Goal: Find specific page/section: Find specific page/section

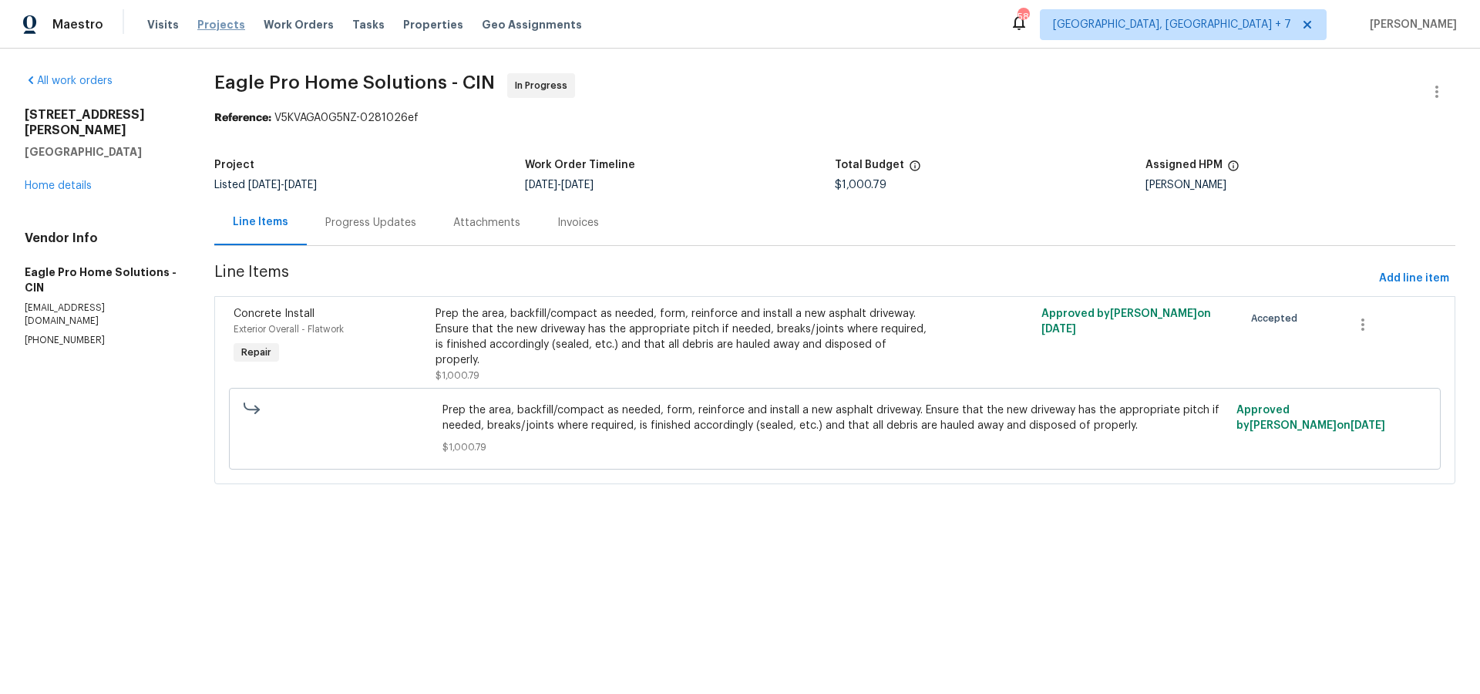
click at [197, 23] on span "Projects" at bounding box center [221, 24] width 48 height 15
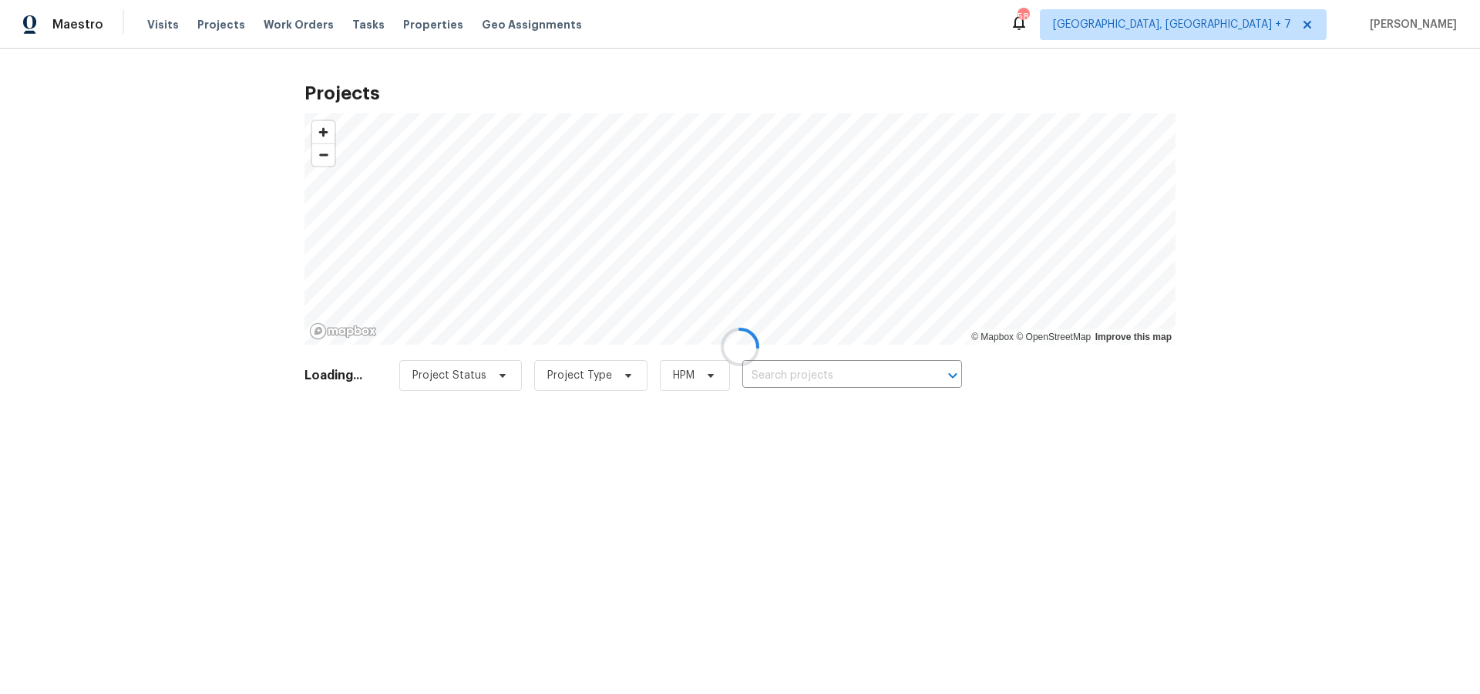
click at [833, 382] on div at bounding box center [740, 347] width 1480 height 694
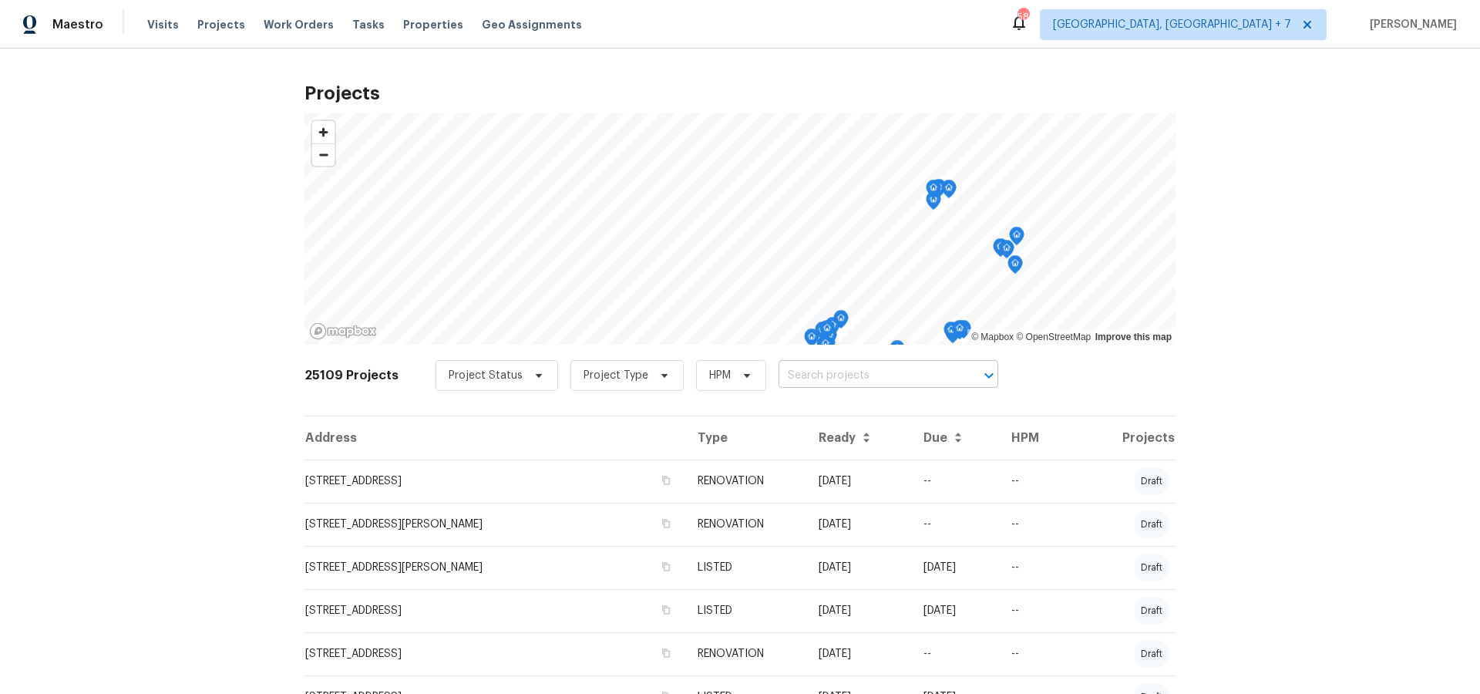
click at [833, 376] on input "text" at bounding box center [867, 376] width 177 height 24
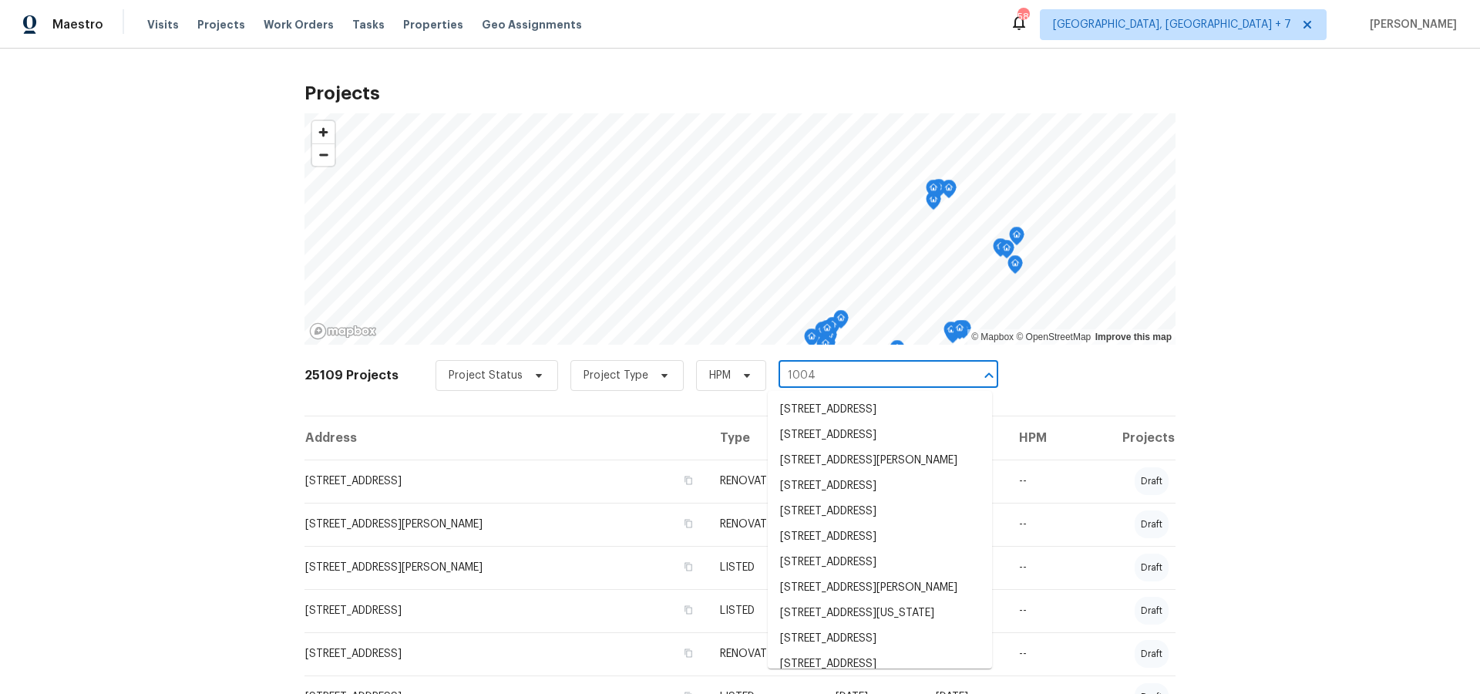
type input "1004 c"
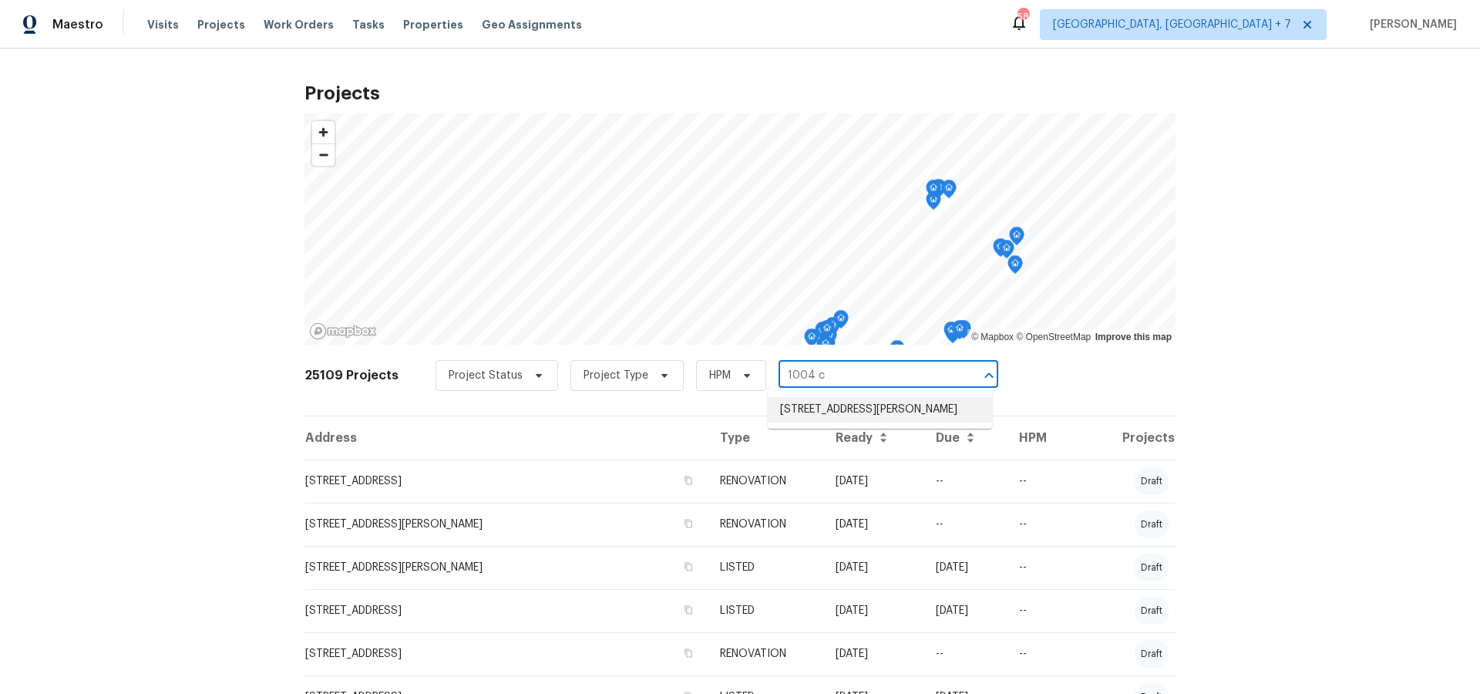
click at [832, 403] on li "[STREET_ADDRESS][PERSON_NAME]" at bounding box center [880, 409] width 224 height 25
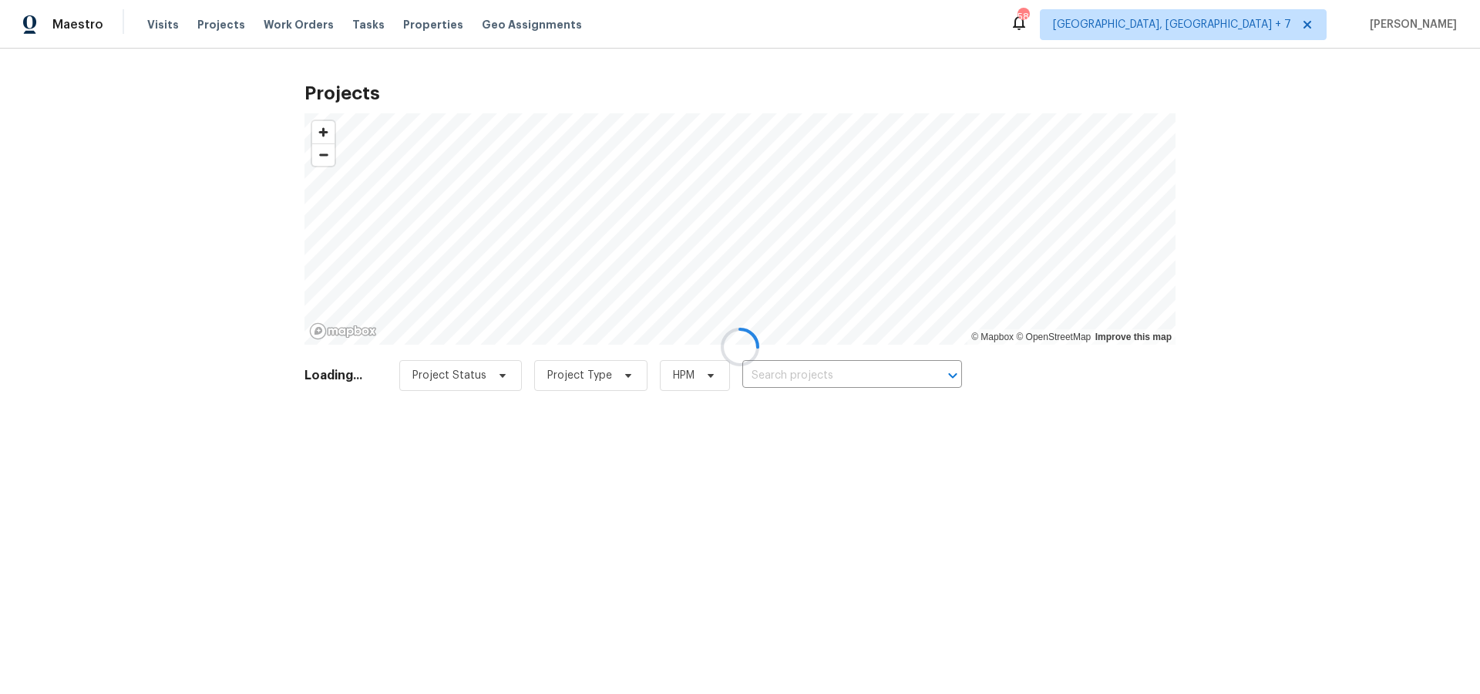
type input "[STREET_ADDRESS][PERSON_NAME]"
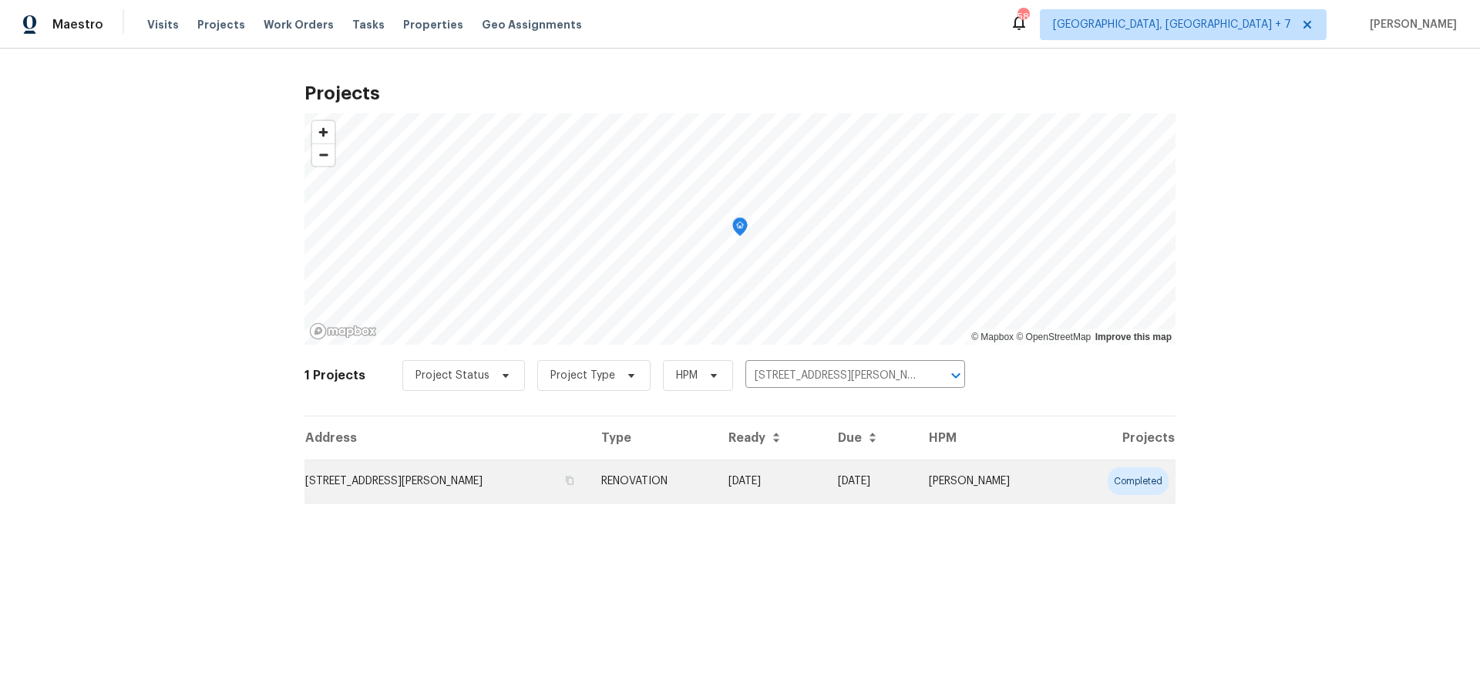
click at [408, 489] on td "[STREET_ADDRESS][PERSON_NAME]" at bounding box center [446, 480] width 284 height 43
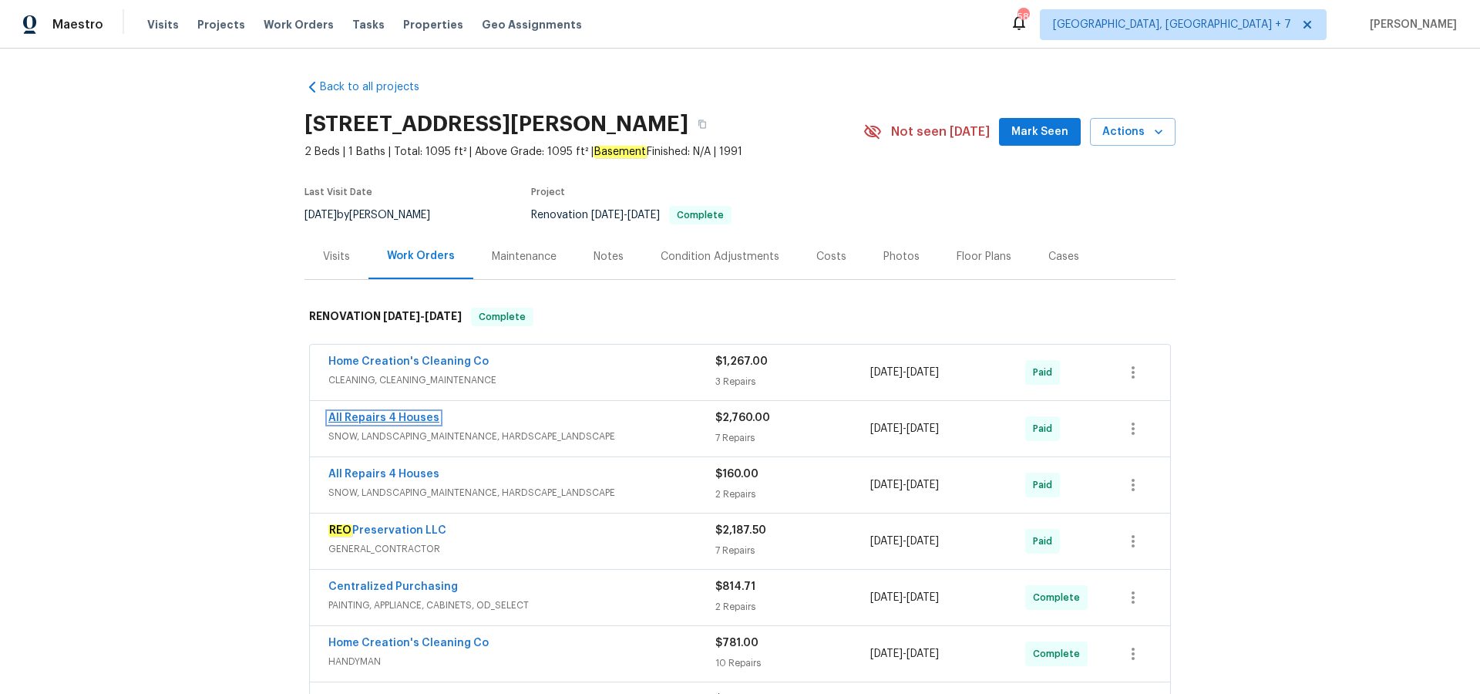
click at [427, 419] on link "All Repairs 4 Houses" at bounding box center [383, 417] width 111 height 11
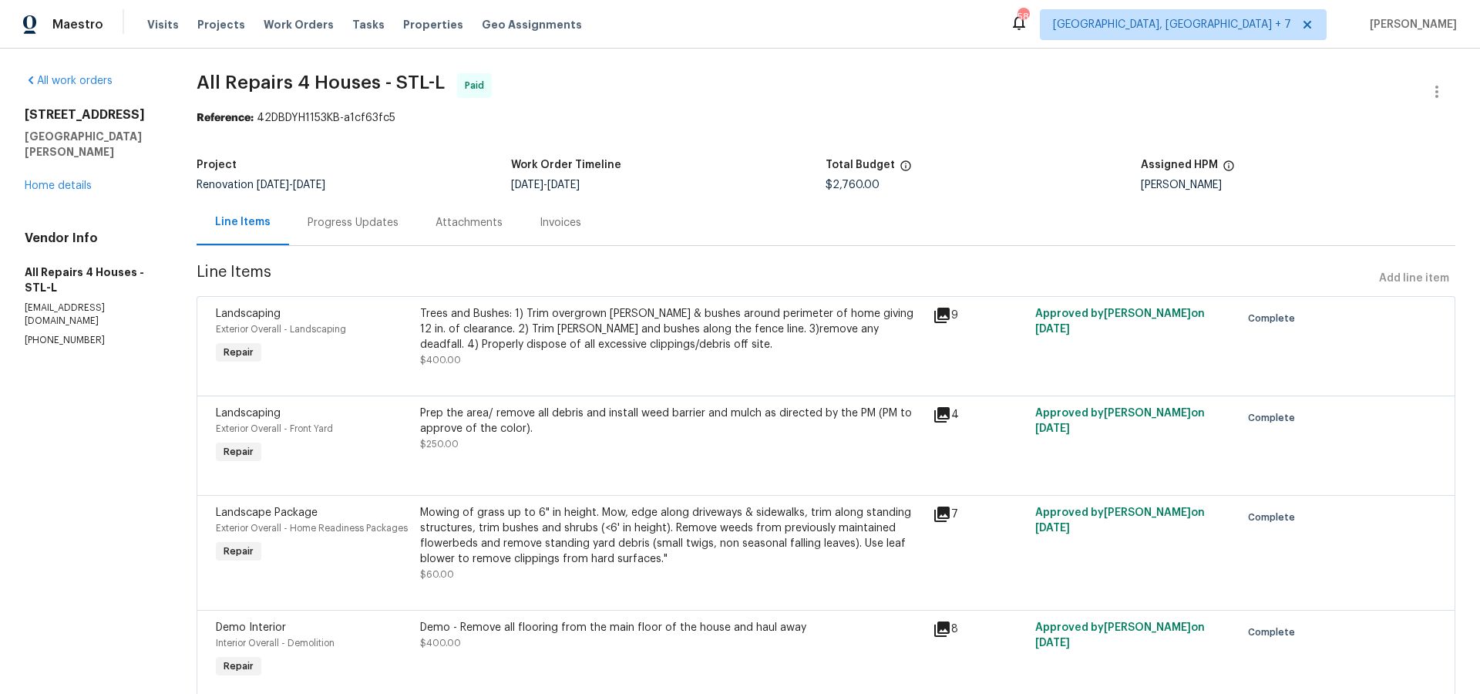
click at [51, 163] on div "[STREET_ADDRESS][PERSON_NAME] Home details" at bounding box center [92, 150] width 135 height 86
click at [51, 180] on link "Home details" at bounding box center [58, 185] width 67 height 11
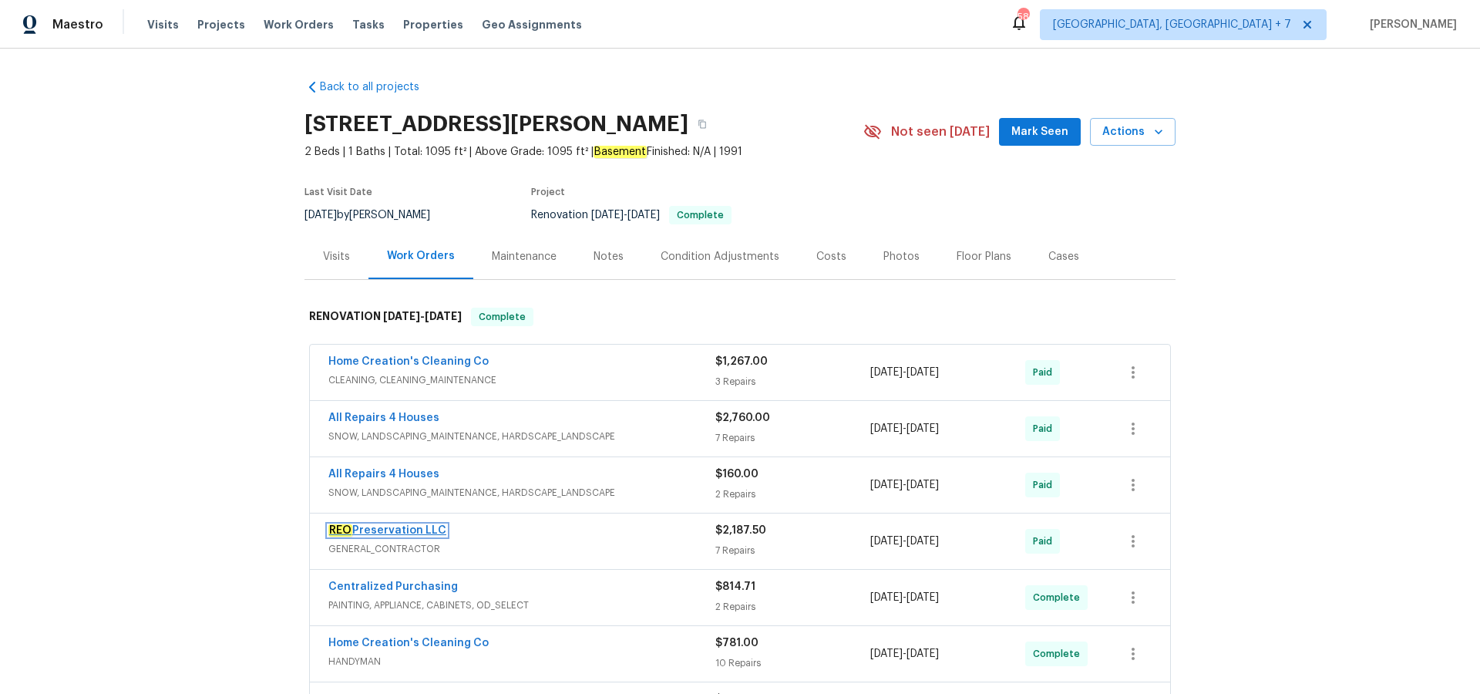
click at [393, 526] on link "REO Preservation LLC" at bounding box center [387, 530] width 118 height 11
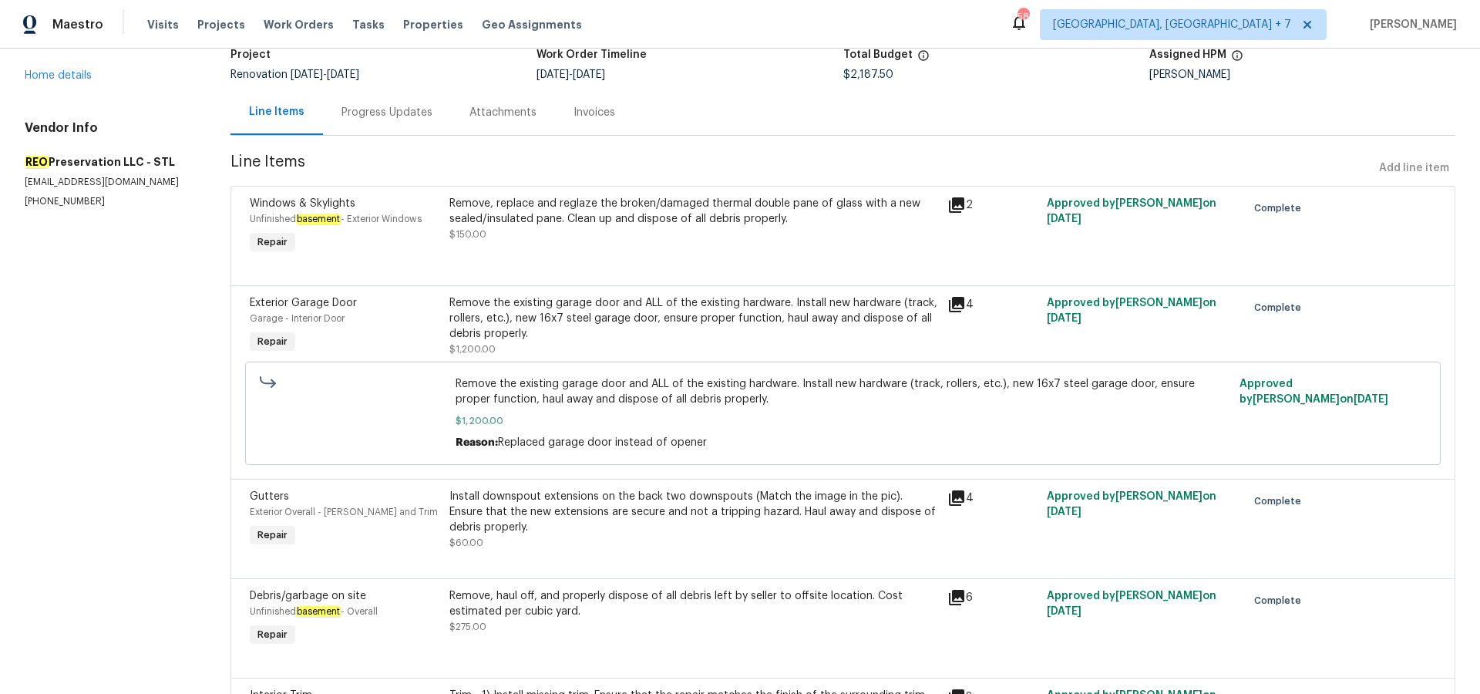
scroll to position [102, 0]
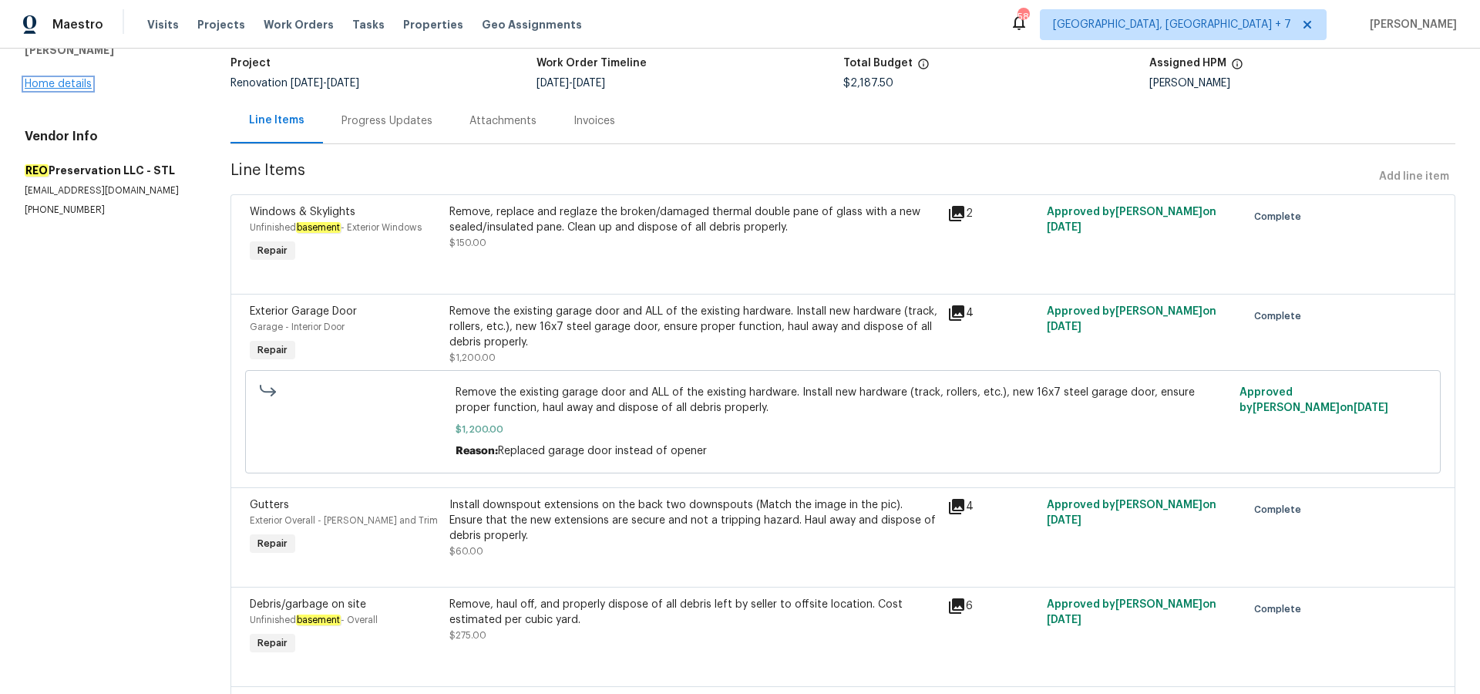
click at [54, 79] on link "Home details" at bounding box center [58, 84] width 67 height 11
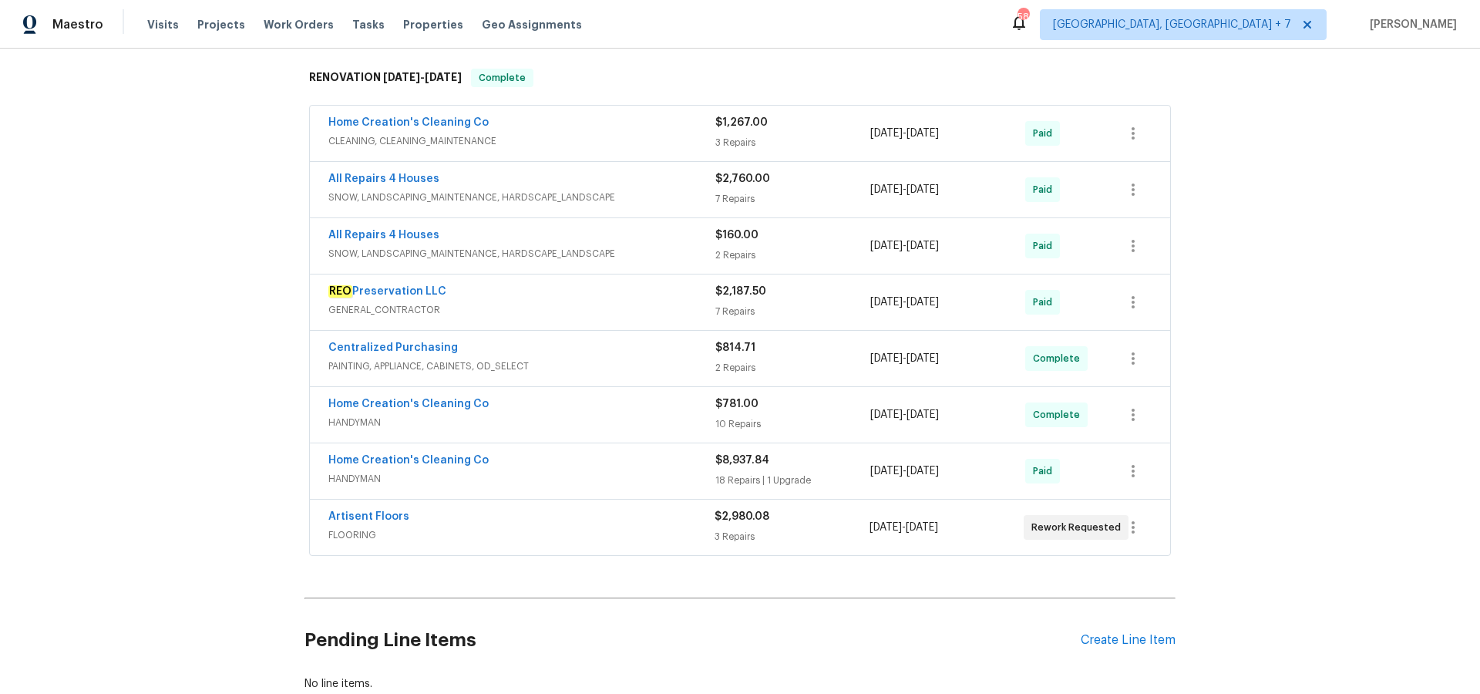
scroll to position [242, 0]
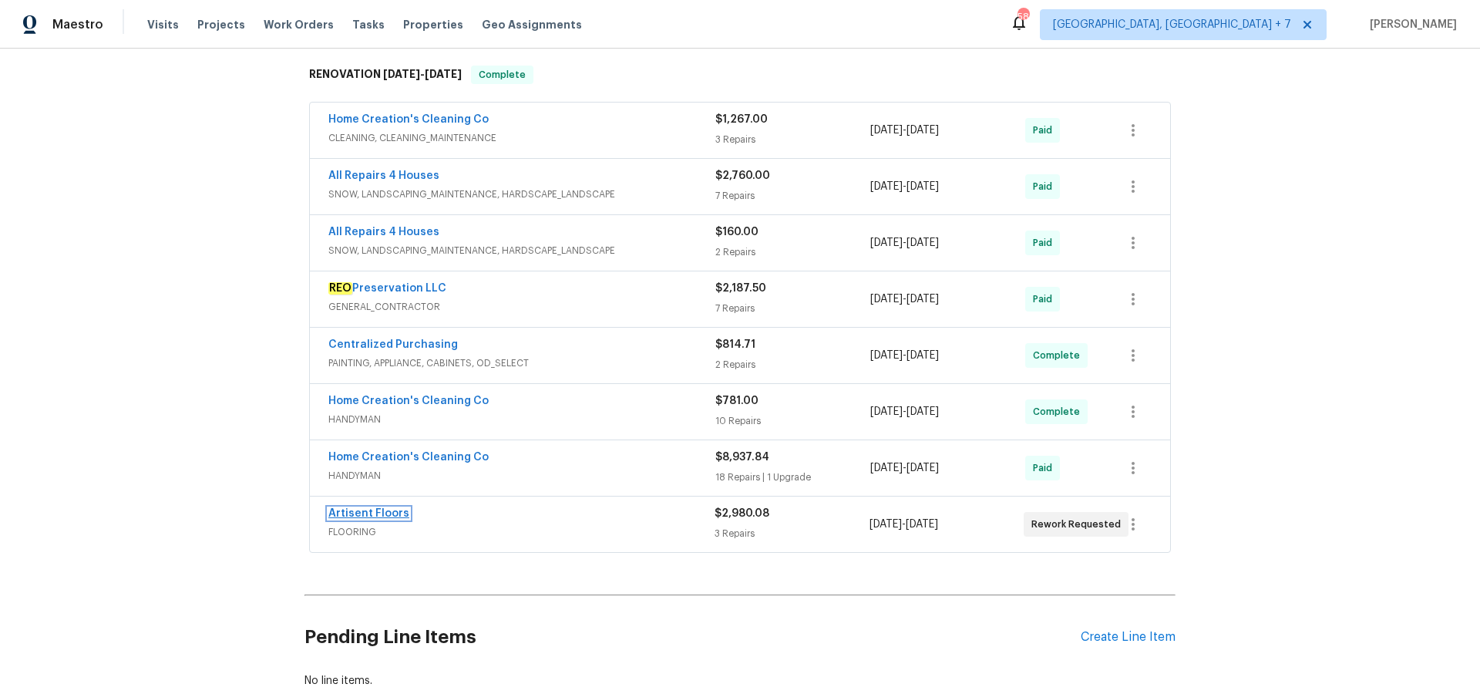
click at [352, 511] on link "Artisent Floors" at bounding box center [368, 513] width 81 height 11
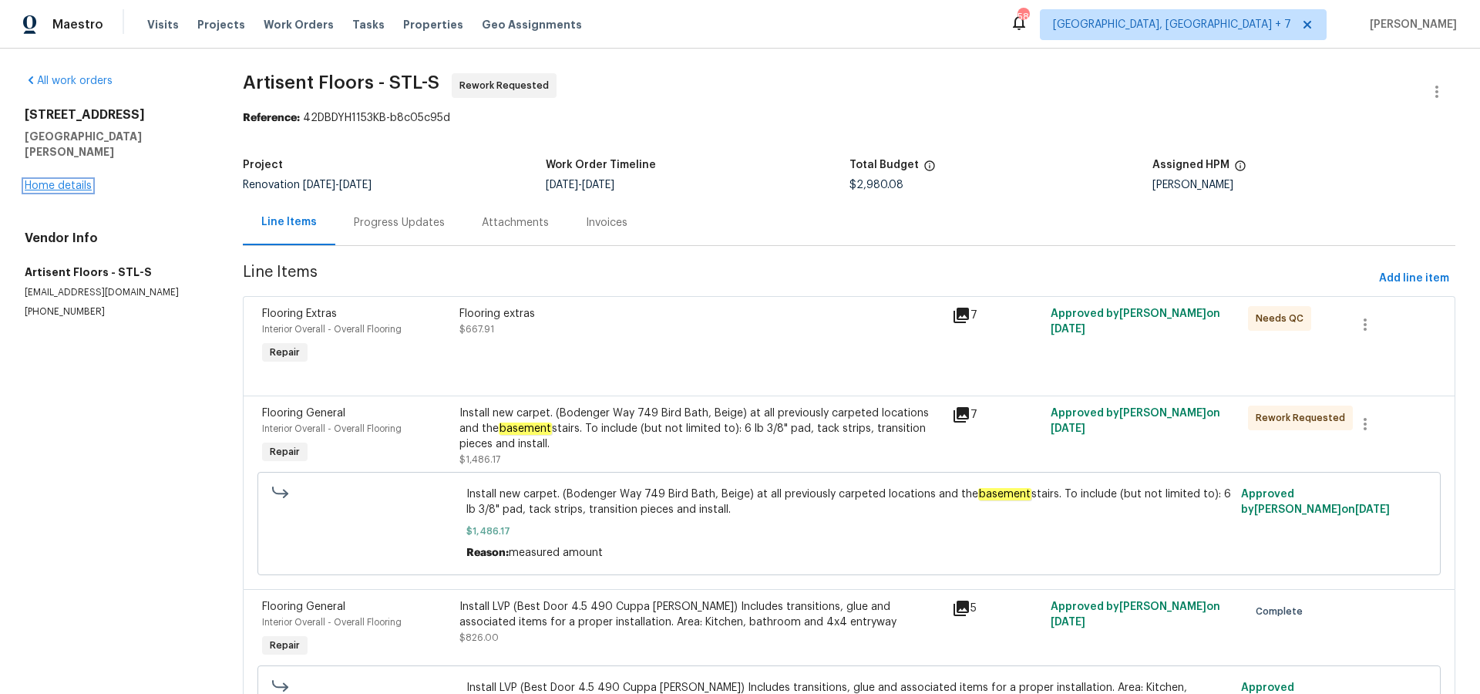
click at [79, 180] on link "Home details" at bounding box center [58, 185] width 67 height 11
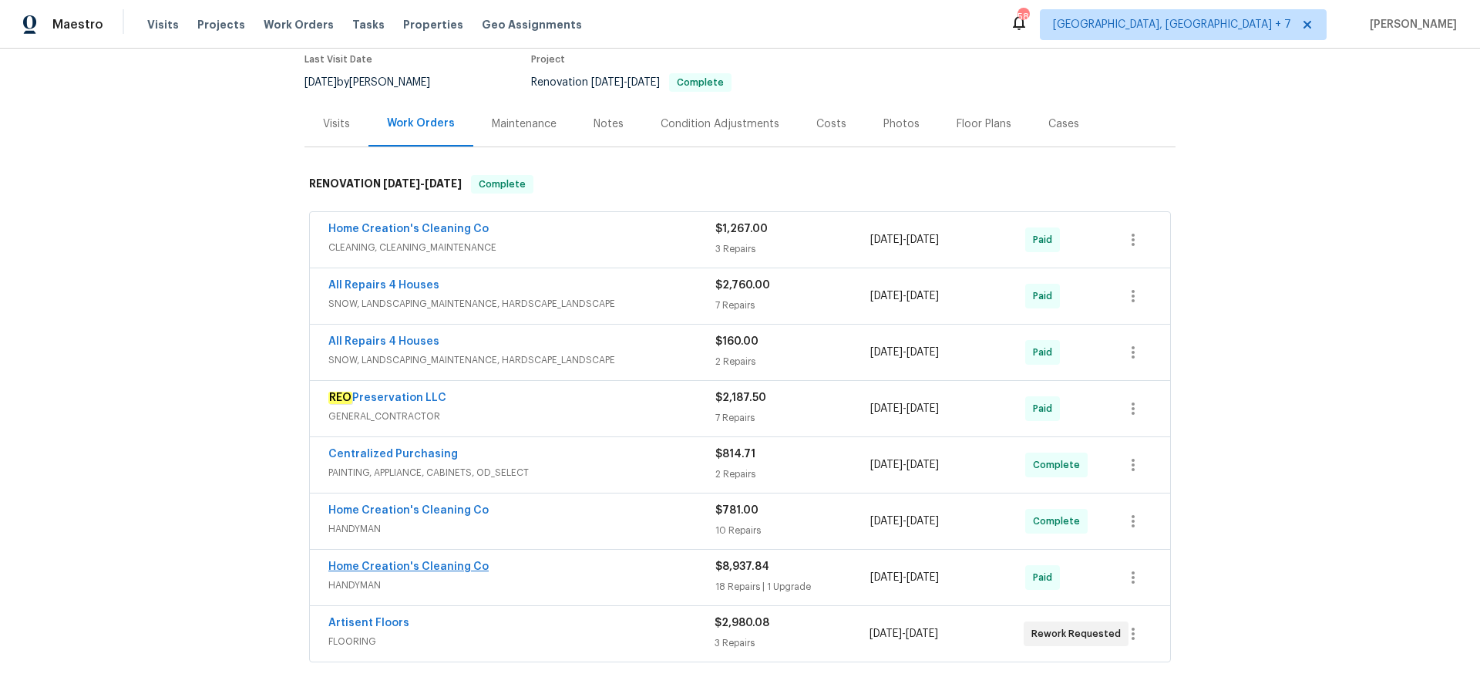
scroll to position [138, 0]
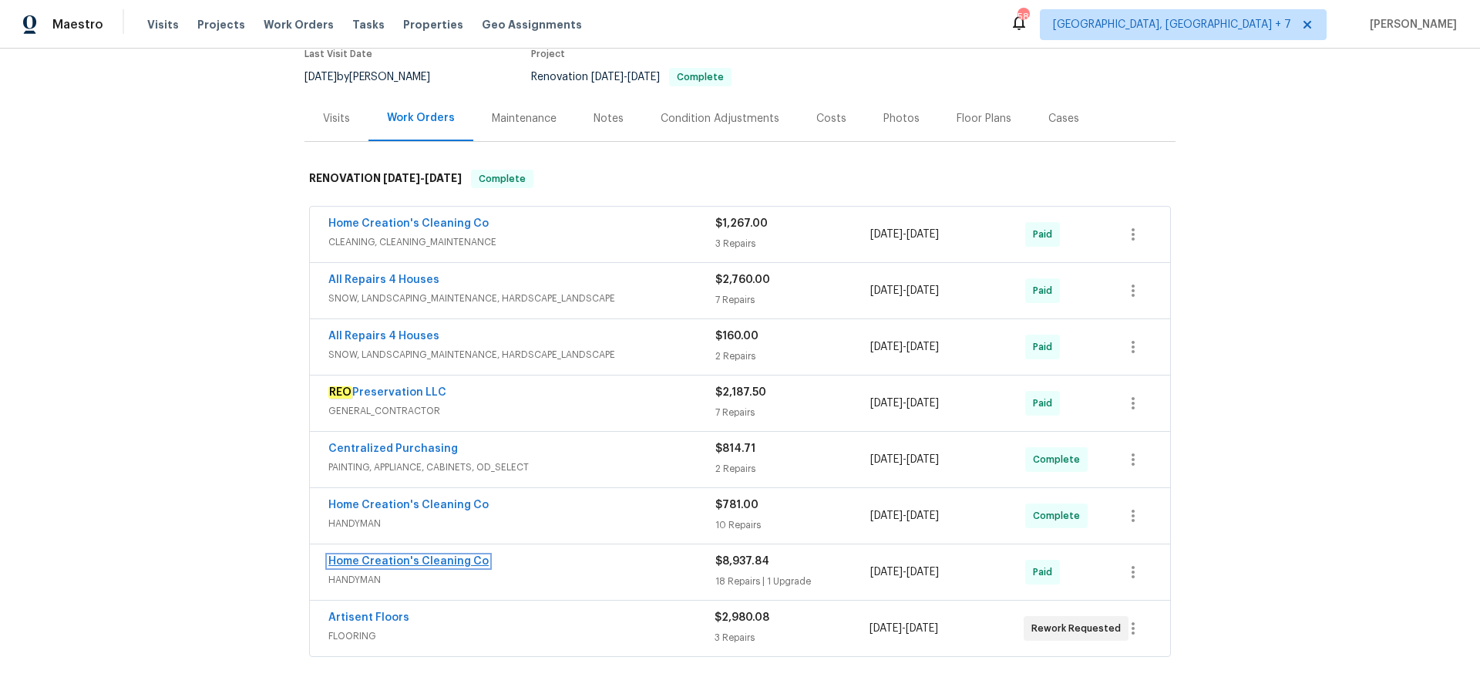
click at [411, 562] on link "Home Creation's Cleaning Co" at bounding box center [408, 561] width 160 height 11
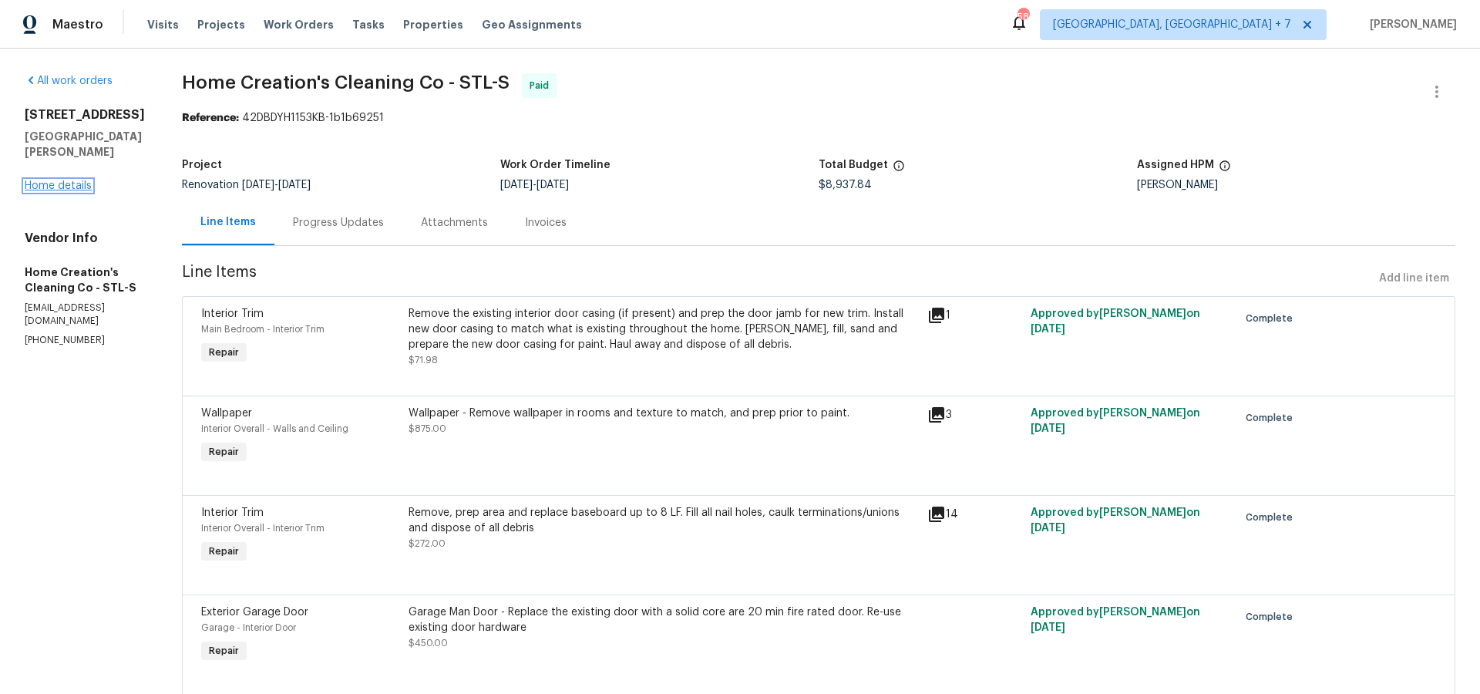
click at [72, 183] on link "Home details" at bounding box center [58, 185] width 67 height 11
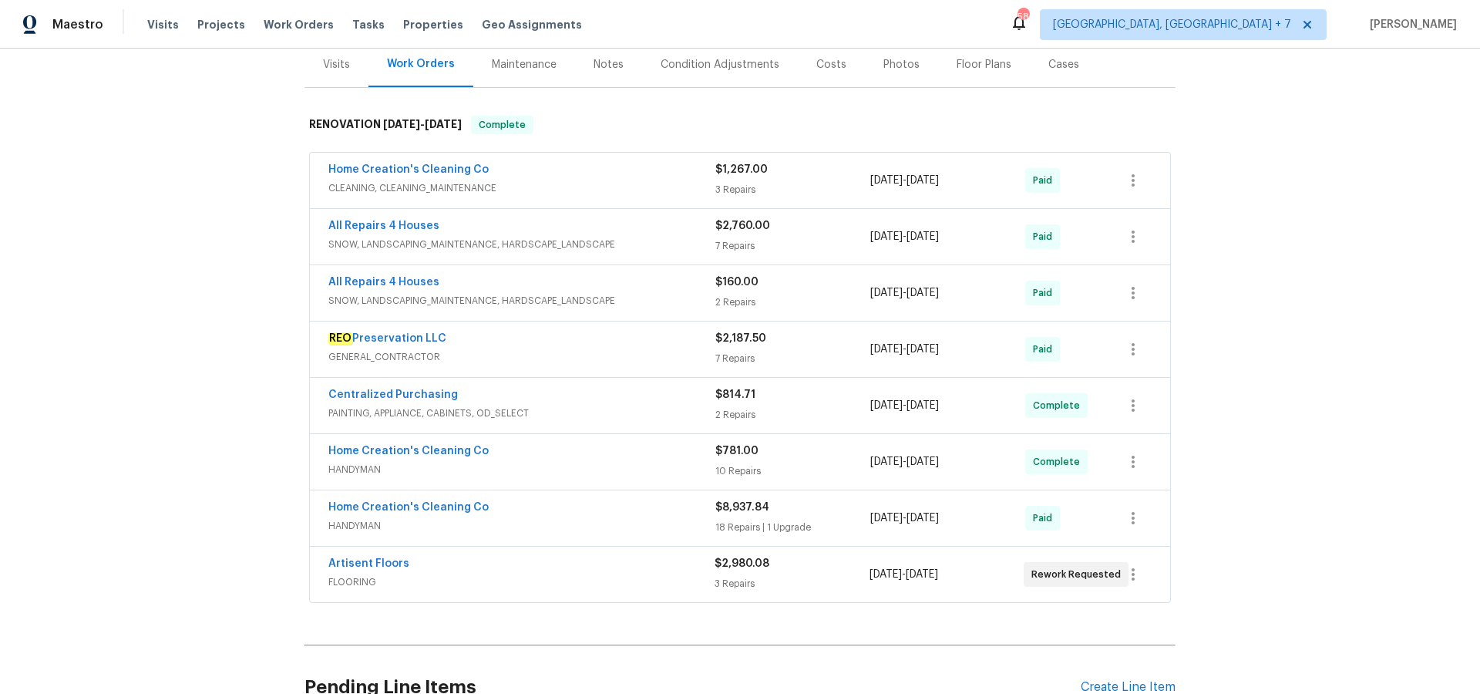
scroll to position [193, 0]
click at [405, 340] on link "REO Preservation LLC" at bounding box center [387, 337] width 118 height 11
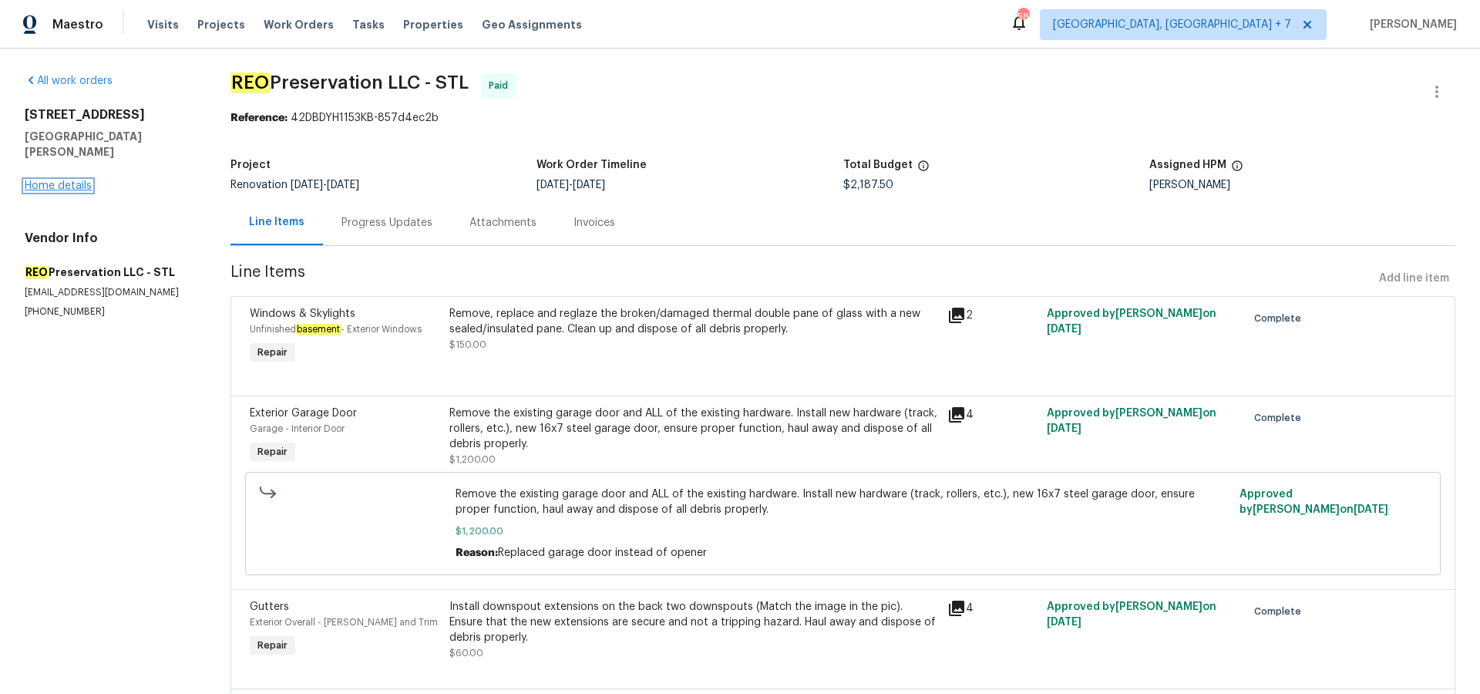
click at [69, 180] on link "Home details" at bounding box center [58, 185] width 67 height 11
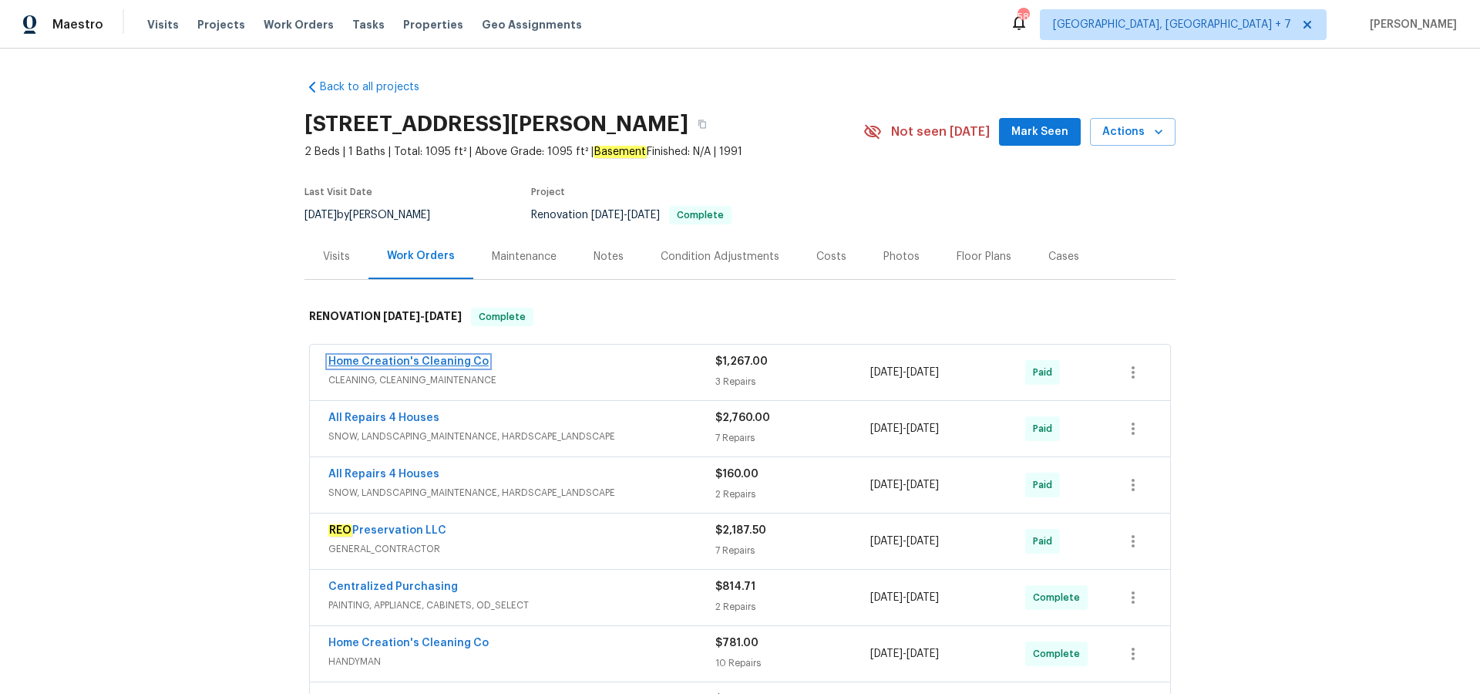
click at [376, 356] on link "Home Creation's Cleaning Co" at bounding box center [408, 361] width 160 height 11
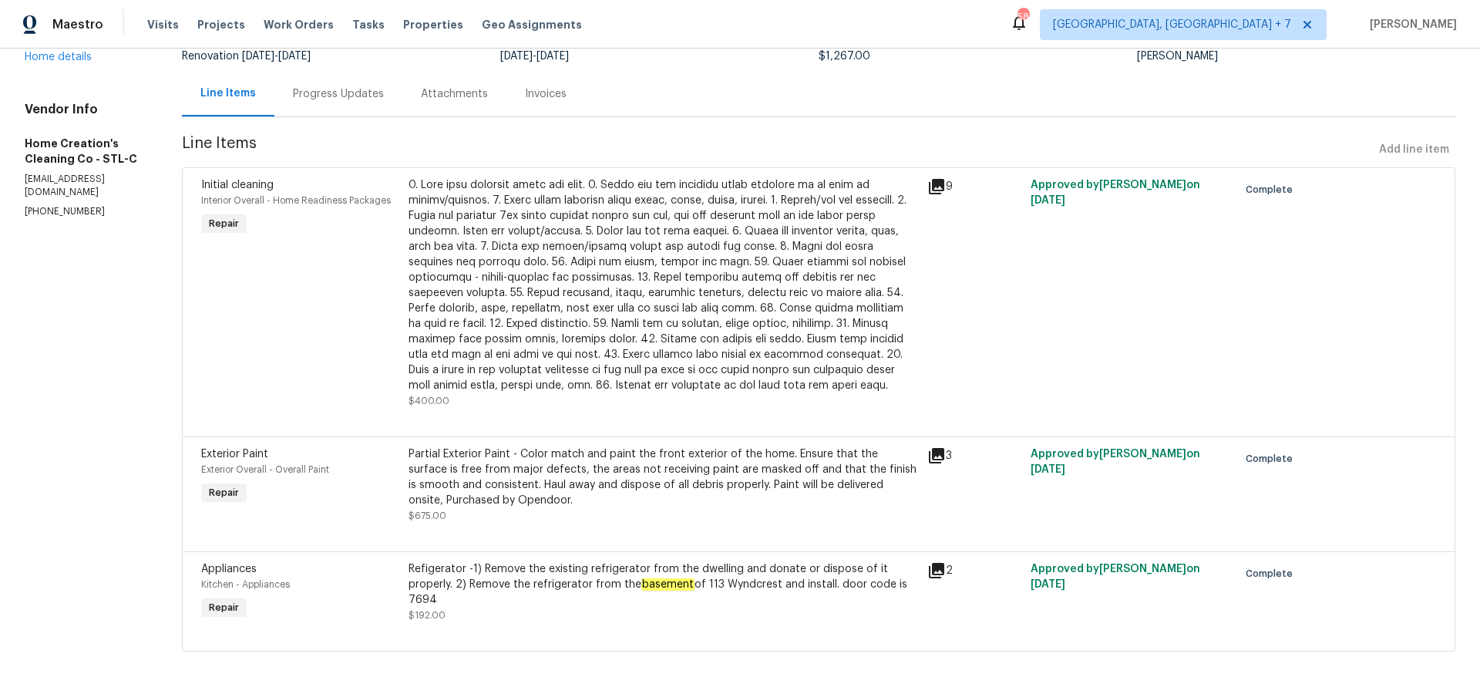
scroll to position [130, 0]
click at [50, 61] on link "Home details" at bounding box center [58, 56] width 67 height 11
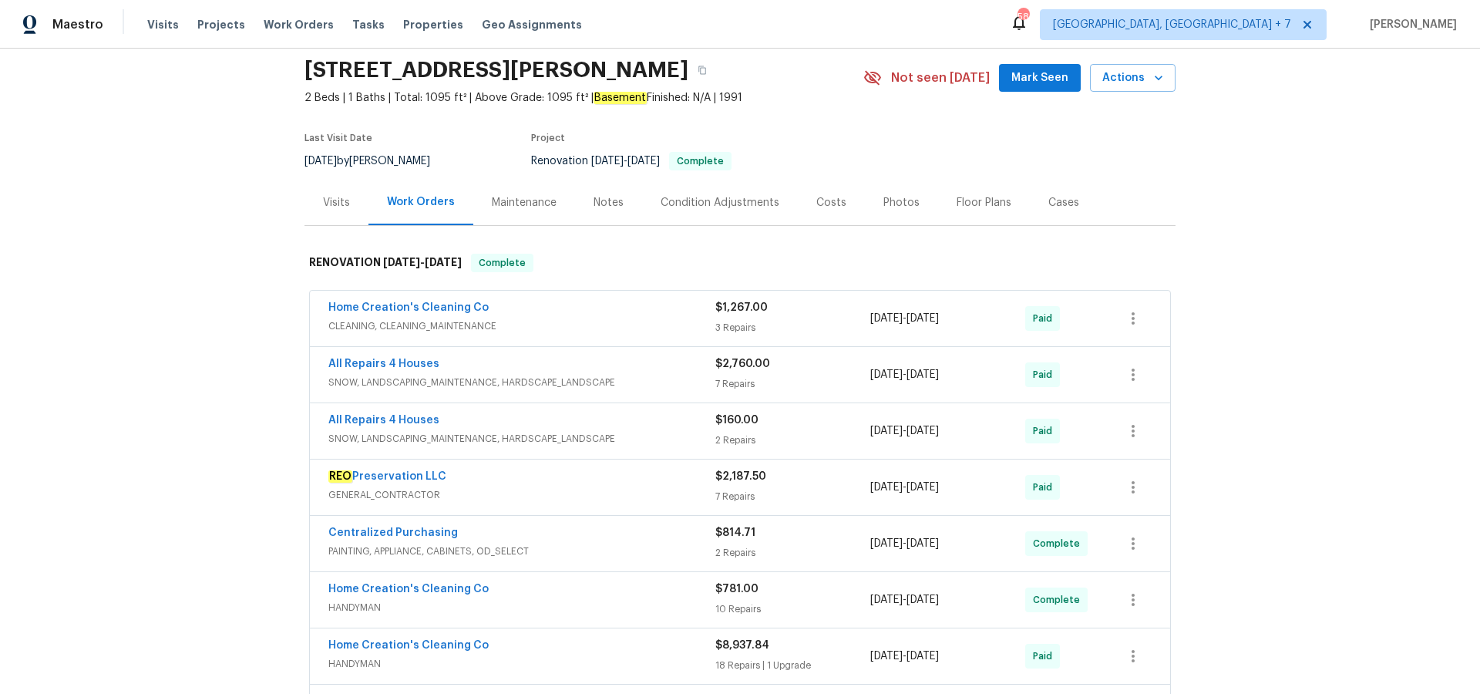
scroll to position [70, 0]
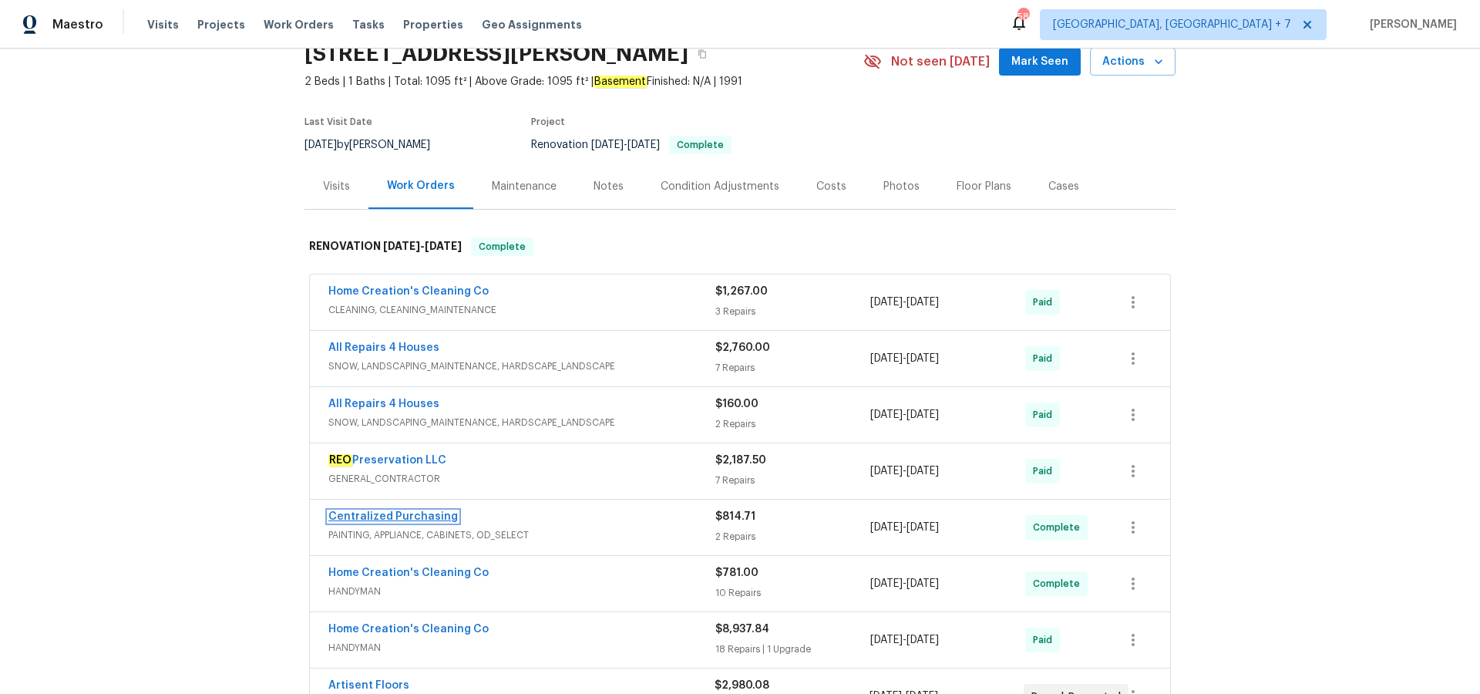
click at [435, 521] on link "Centralized Purchasing" at bounding box center [393, 516] width 130 height 11
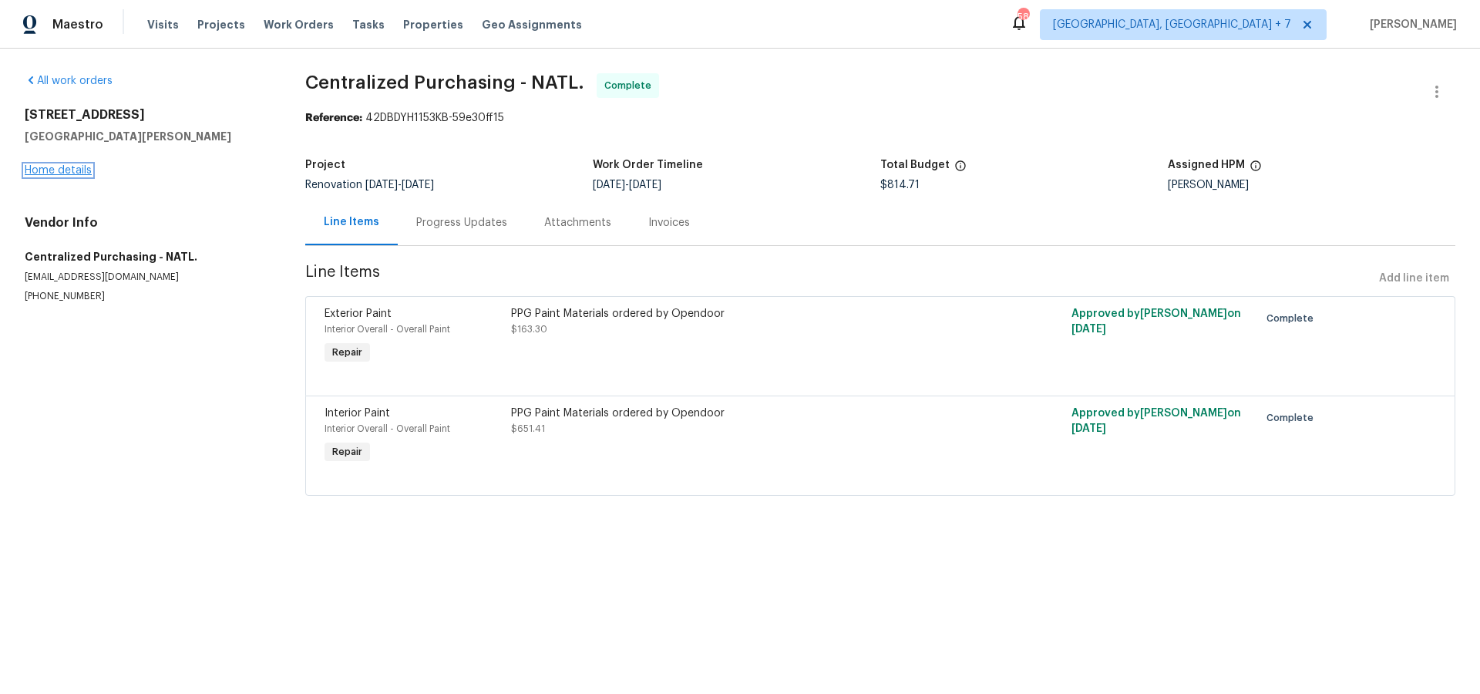
click at [75, 166] on link "Home details" at bounding box center [58, 170] width 67 height 11
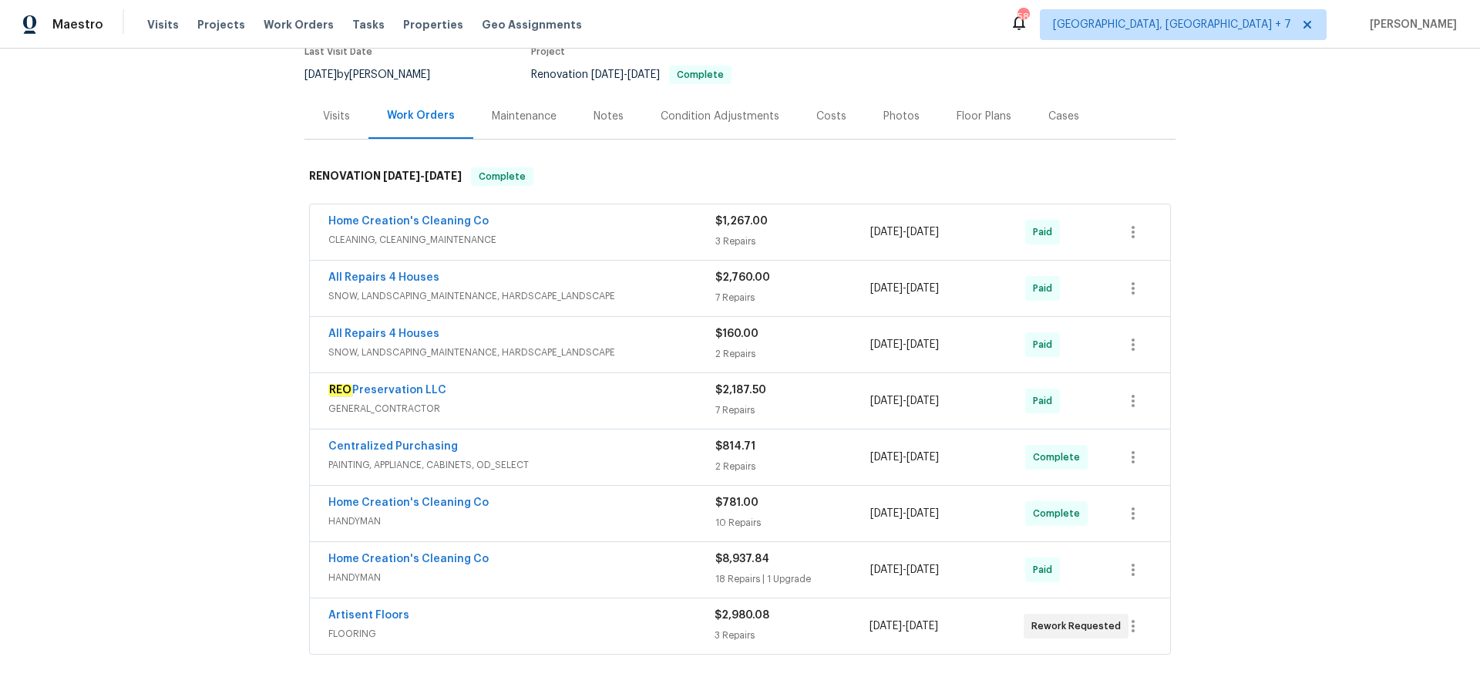
scroll to position [147, 0]
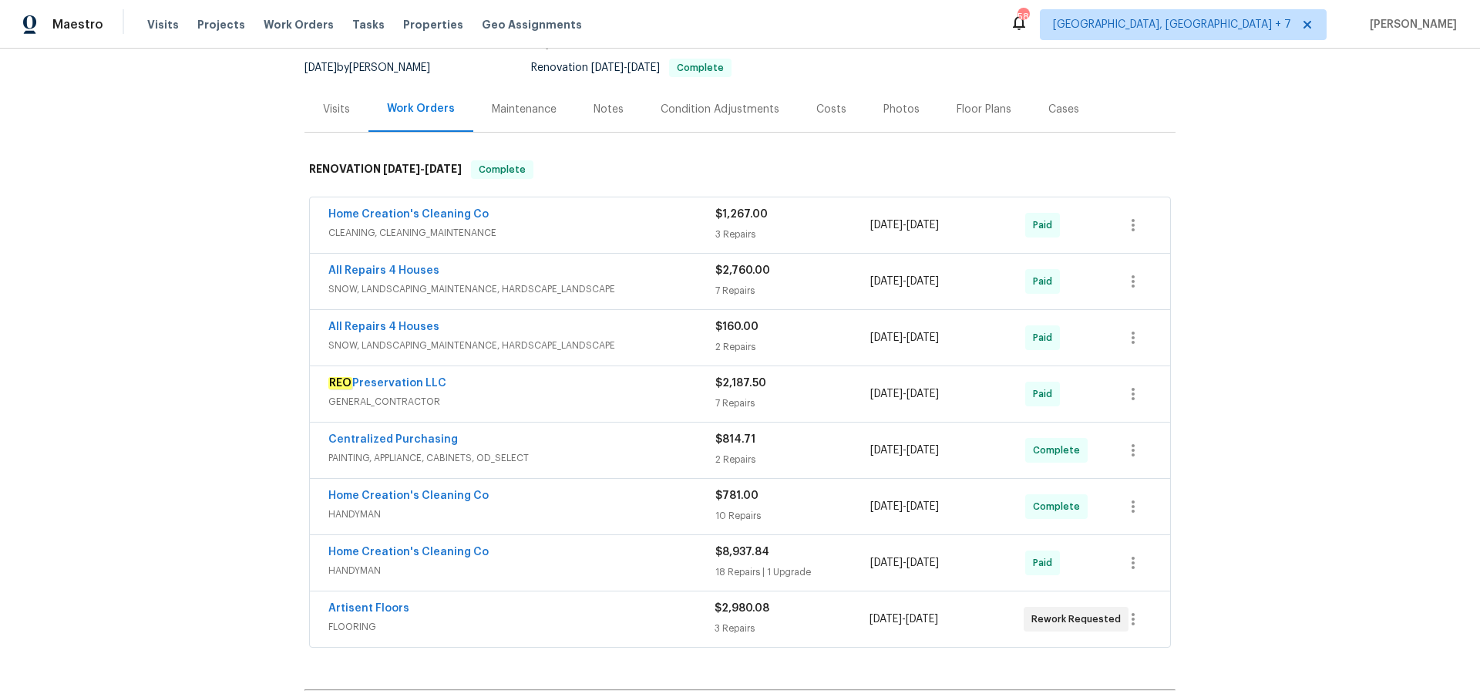
click at [425, 488] on span "Home Creation's Cleaning Co" at bounding box center [408, 495] width 160 height 15
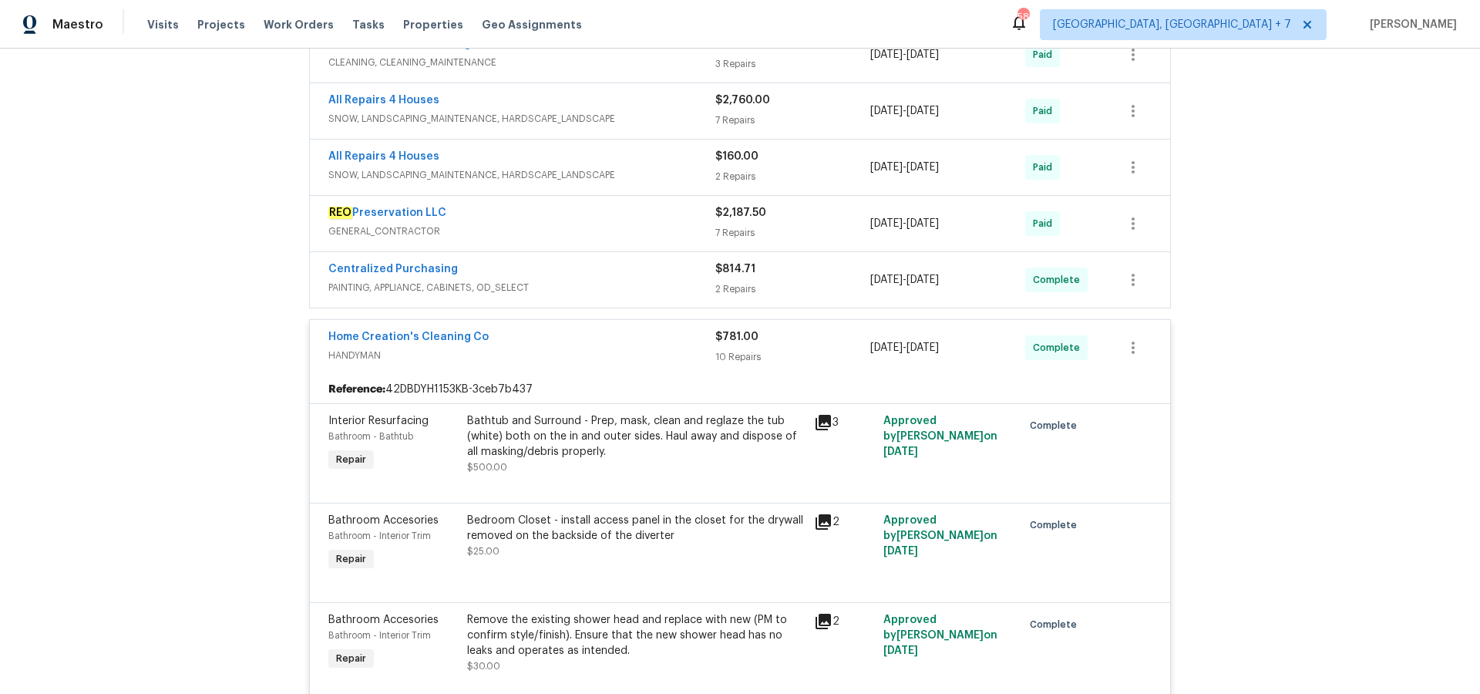
scroll to position [0, 0]
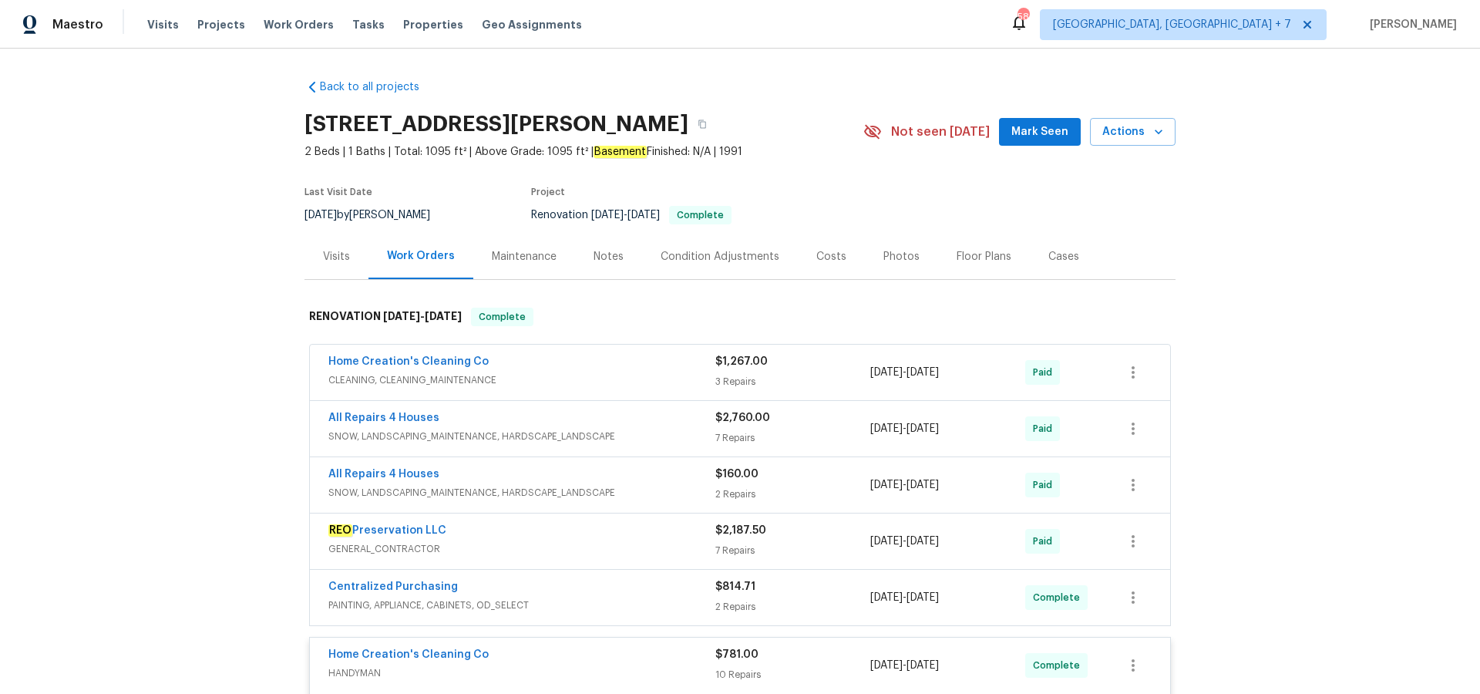
click at [409, 256] on div "Work Orders" at bounding box center [421, 255] width 68 height 15
click at [409, 254] on div "Work Orders" at bounding box center [421, 255] width 68 height 15
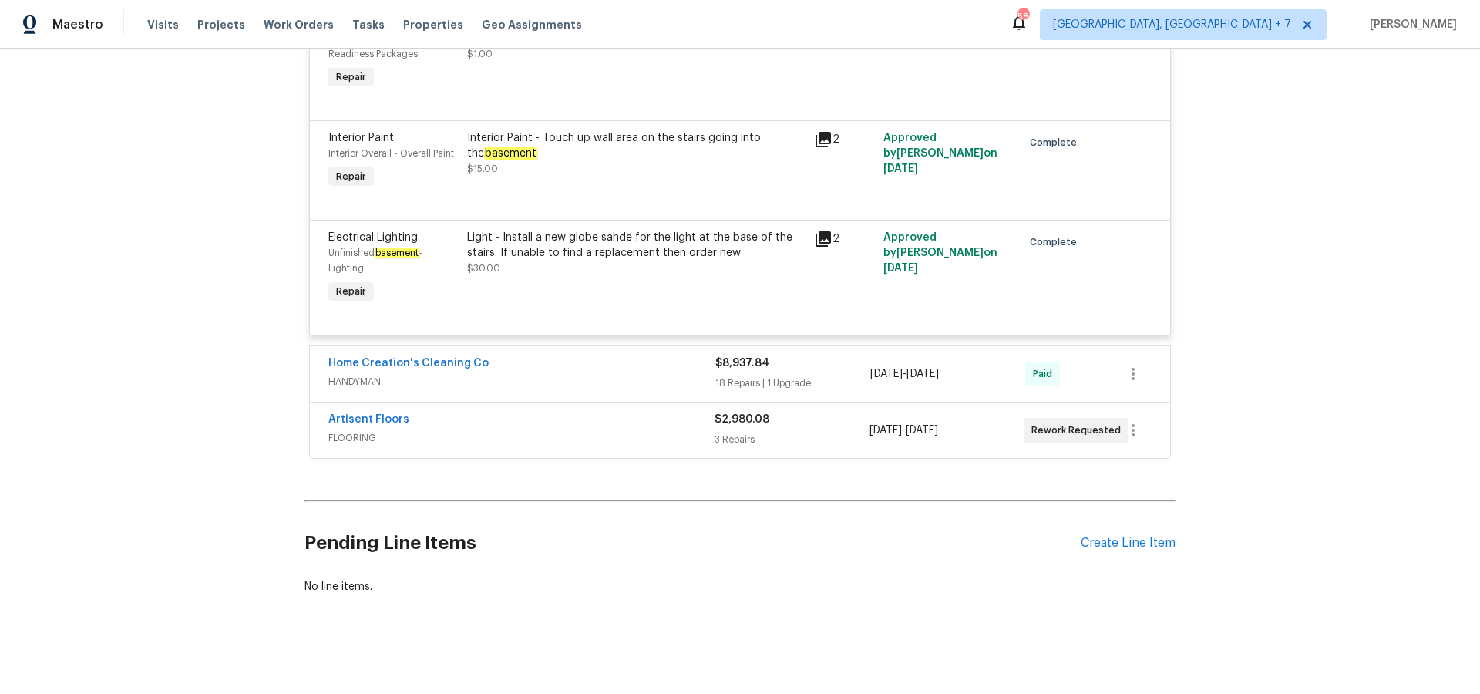
scroll to position [1479, 0]
